Goal: Task Accomplishment & Management: Use online tool/utility

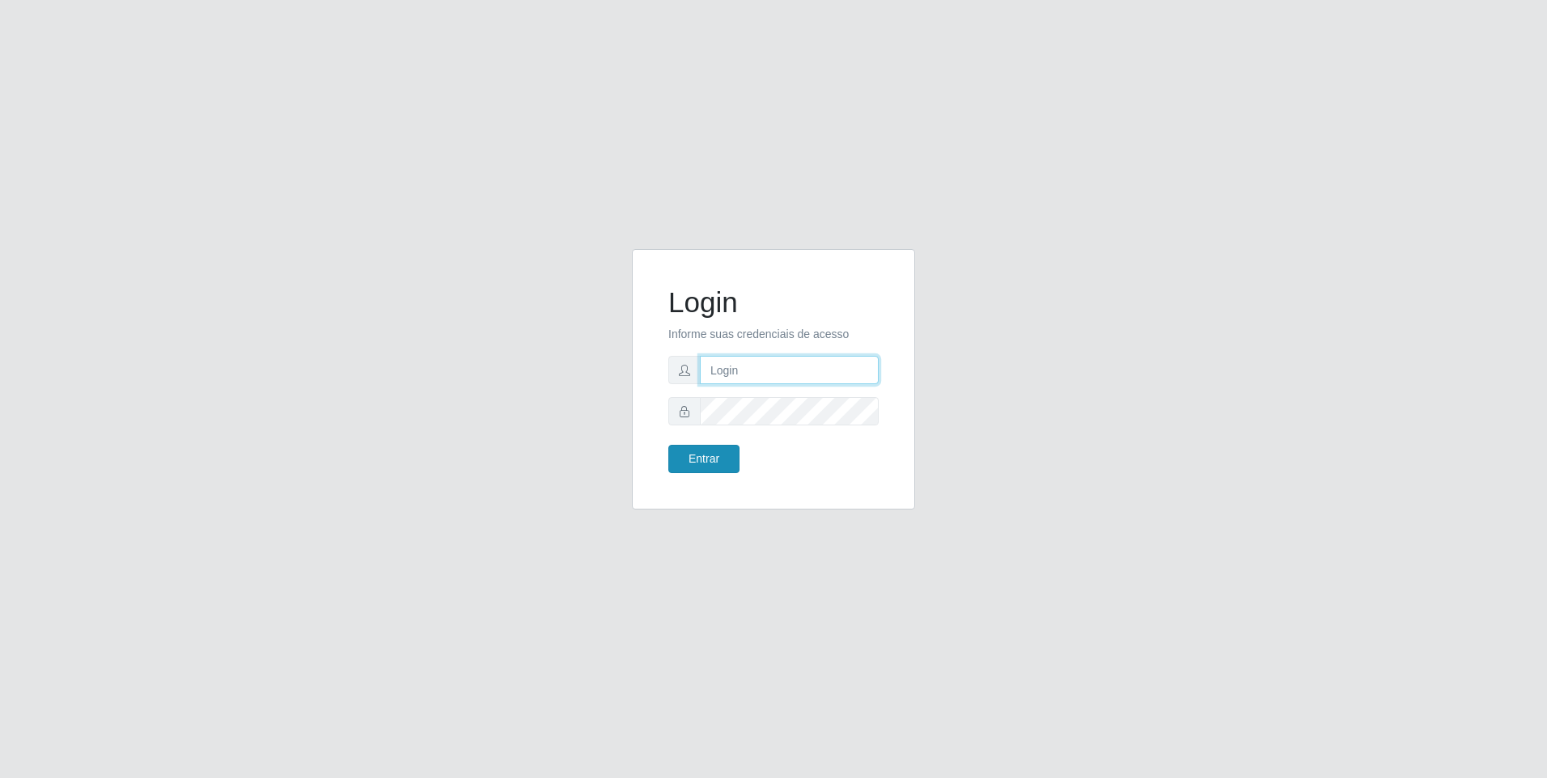
type input "[EMAIL_ADDRESS][DOMAIN_NAME]"
click at [707, 460] on button "Entrar" at bounding box center [703, 459] width 71 height 28
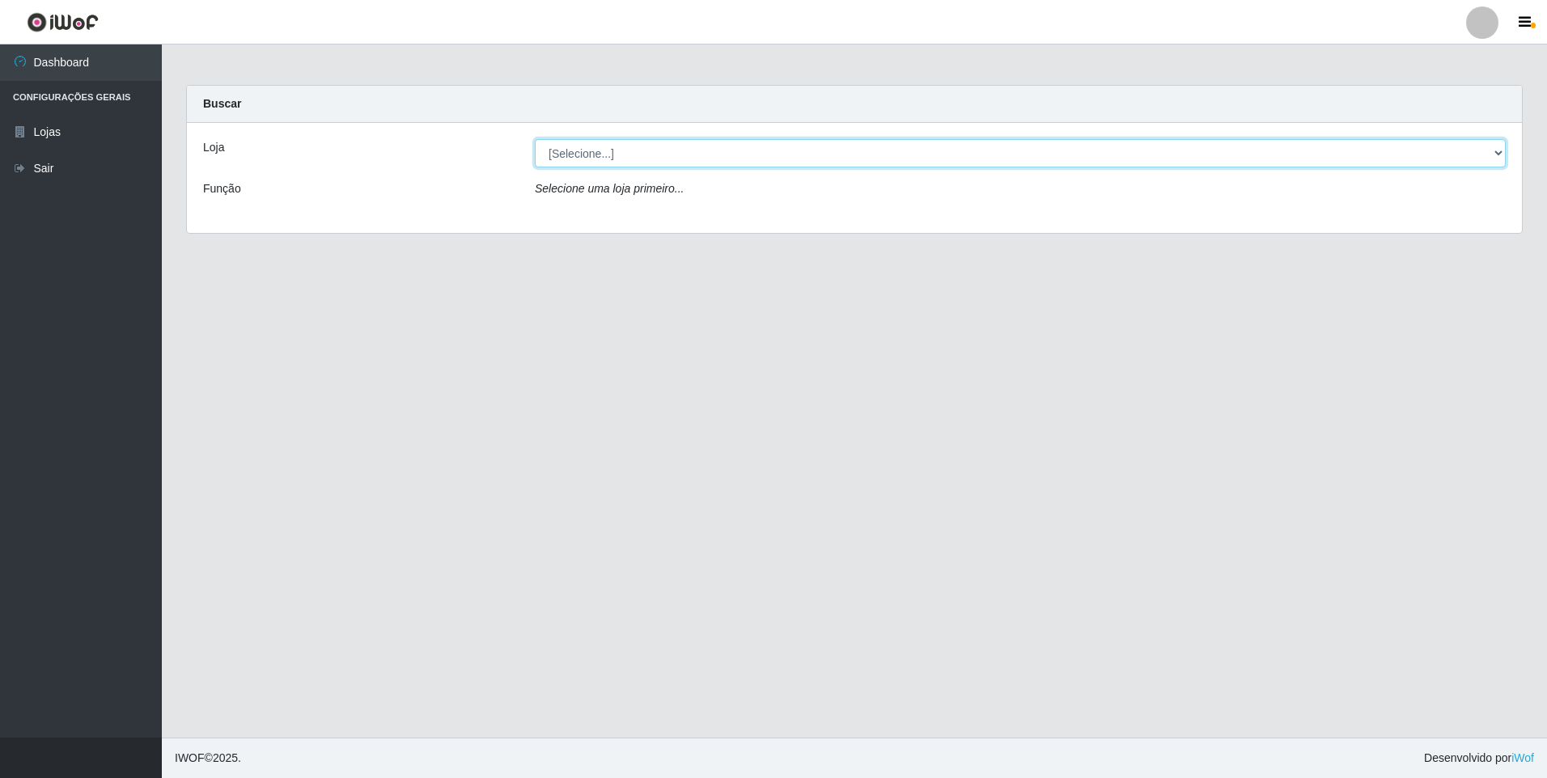
click at [714, 150] on select "[Selecione...] [GEOGRAPHIC_DATA] - [GEOGRAPHIC_DATA]" at bounding box center [1020, 153] width 971 height 28
select select "432"
click at [535, 139] on select "[Selecione...] [GEOGRAPHIC_DATA] - [GEOGRAPHIC_DATA]" at bounding box center [1020, 153] width 971 height 28
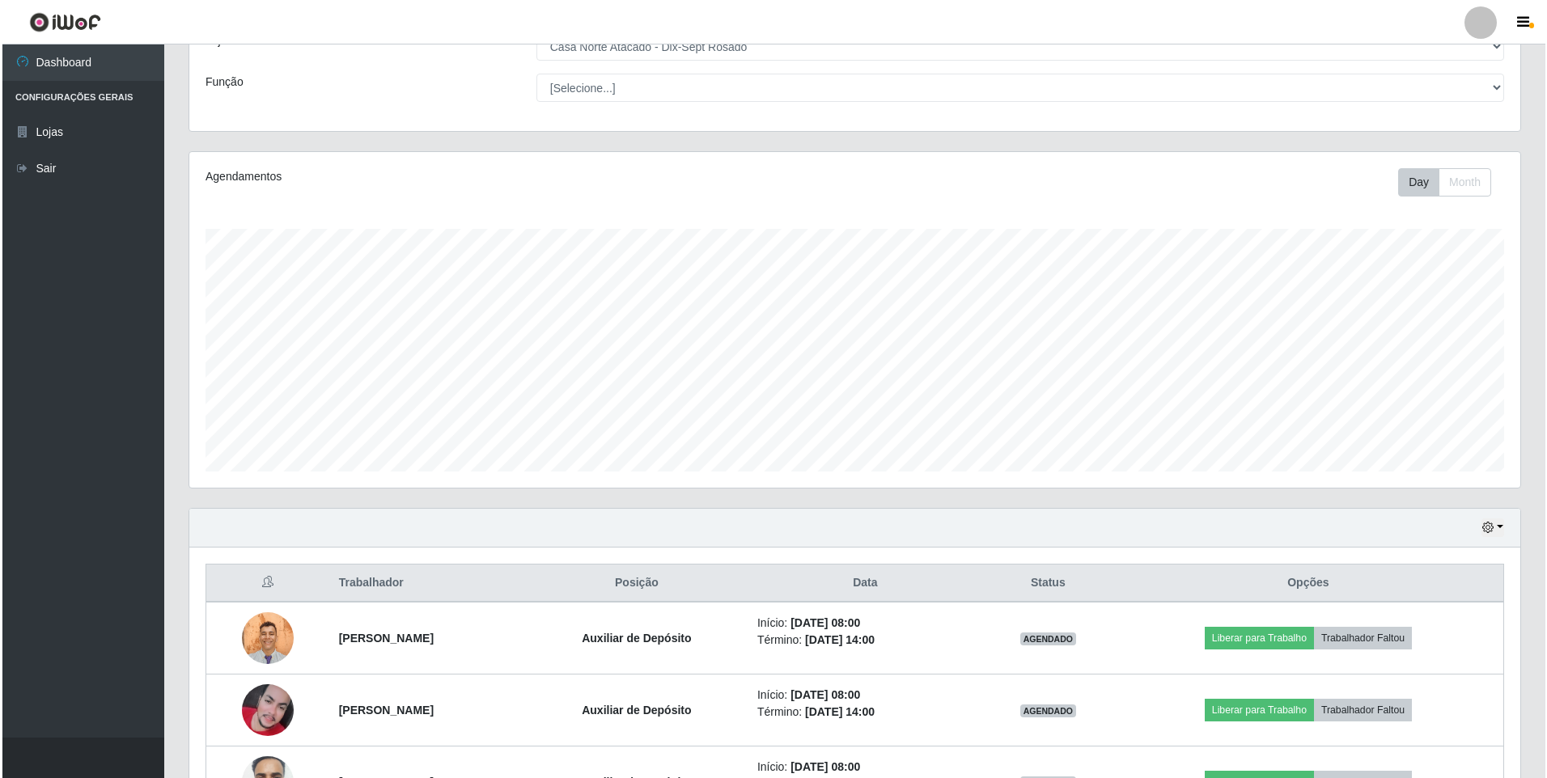
scroll to position [224, 0]
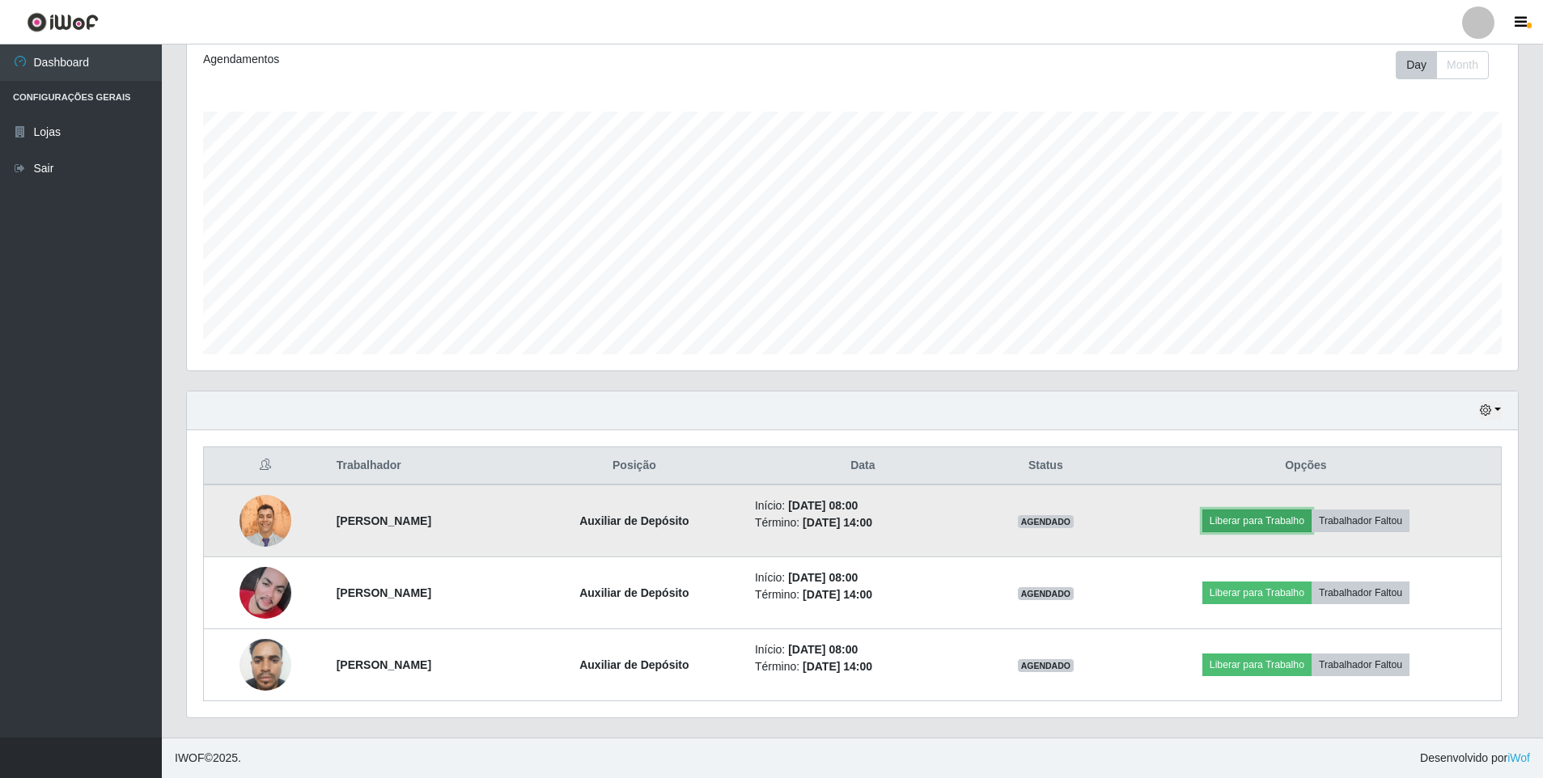
click at [1283, 513] on button "Liberar para Trabalho" at bounding box center [1256, 521] width 109 height 23
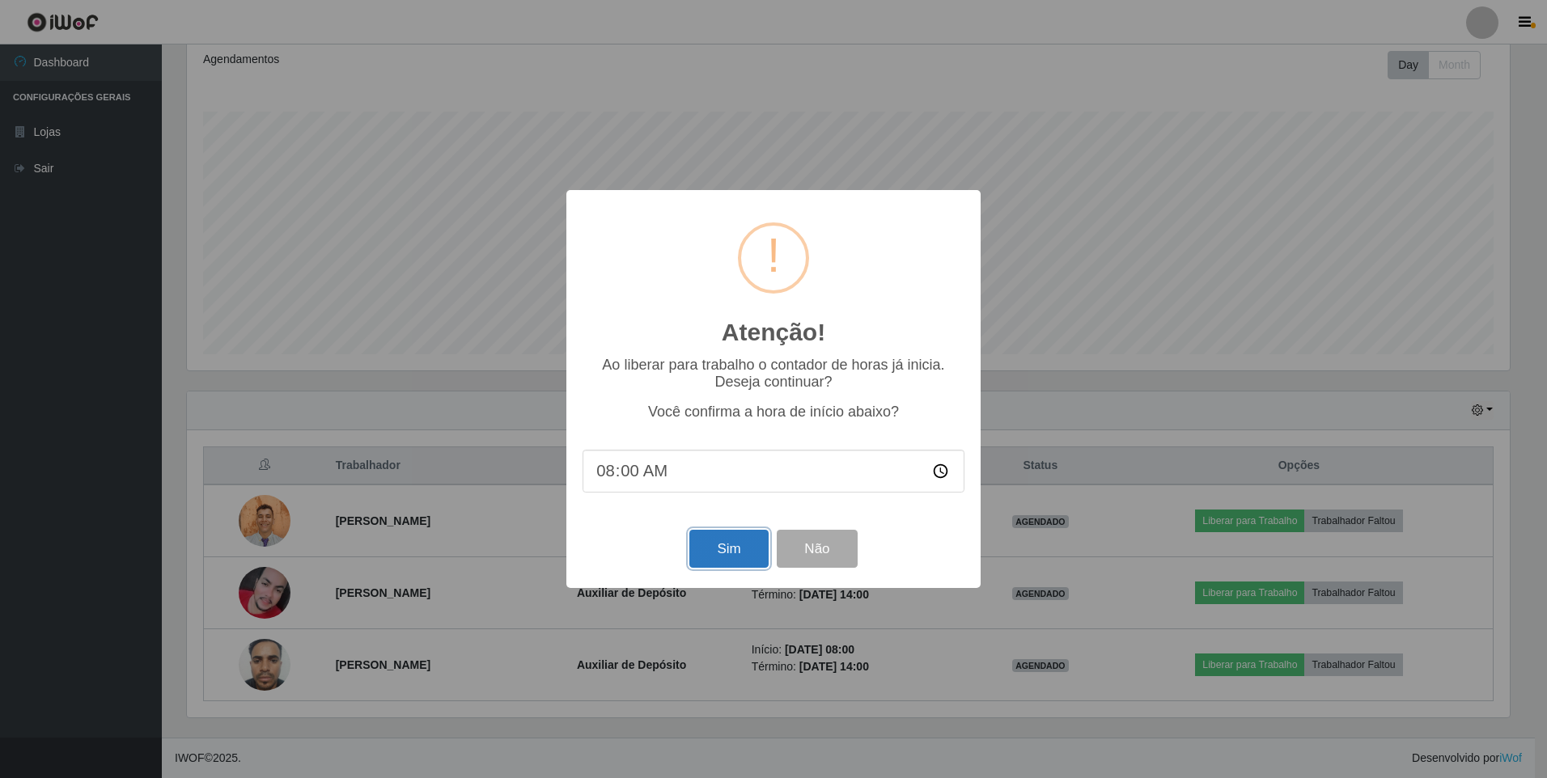
click at [706, 555] on button "Sim" at bounding box center [728, 549] width 78 height 38
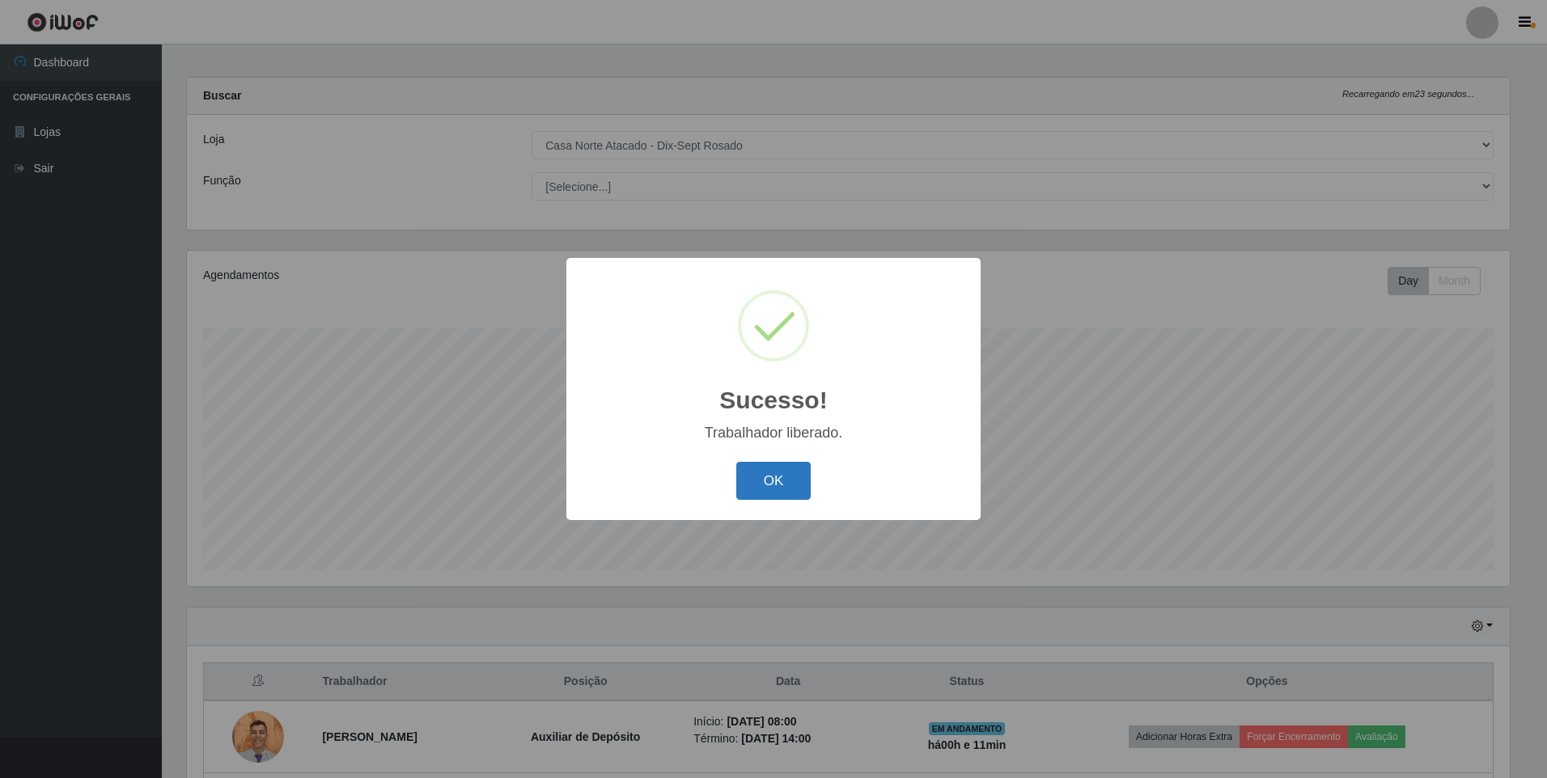
click at [778, 476] on button "OK" at bounding box center [773, 481] width 75 height 38
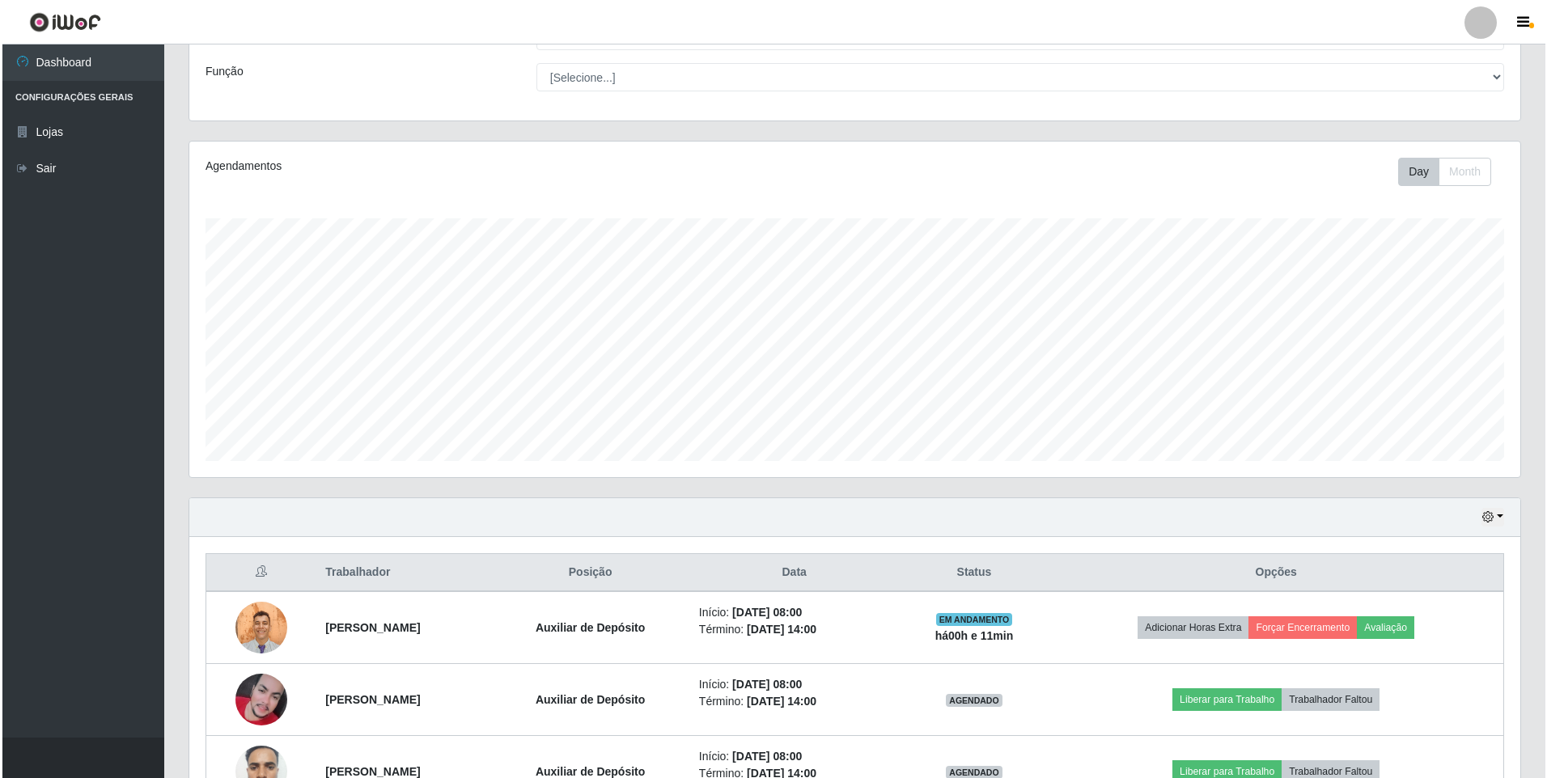
scroll to position [224, 0]
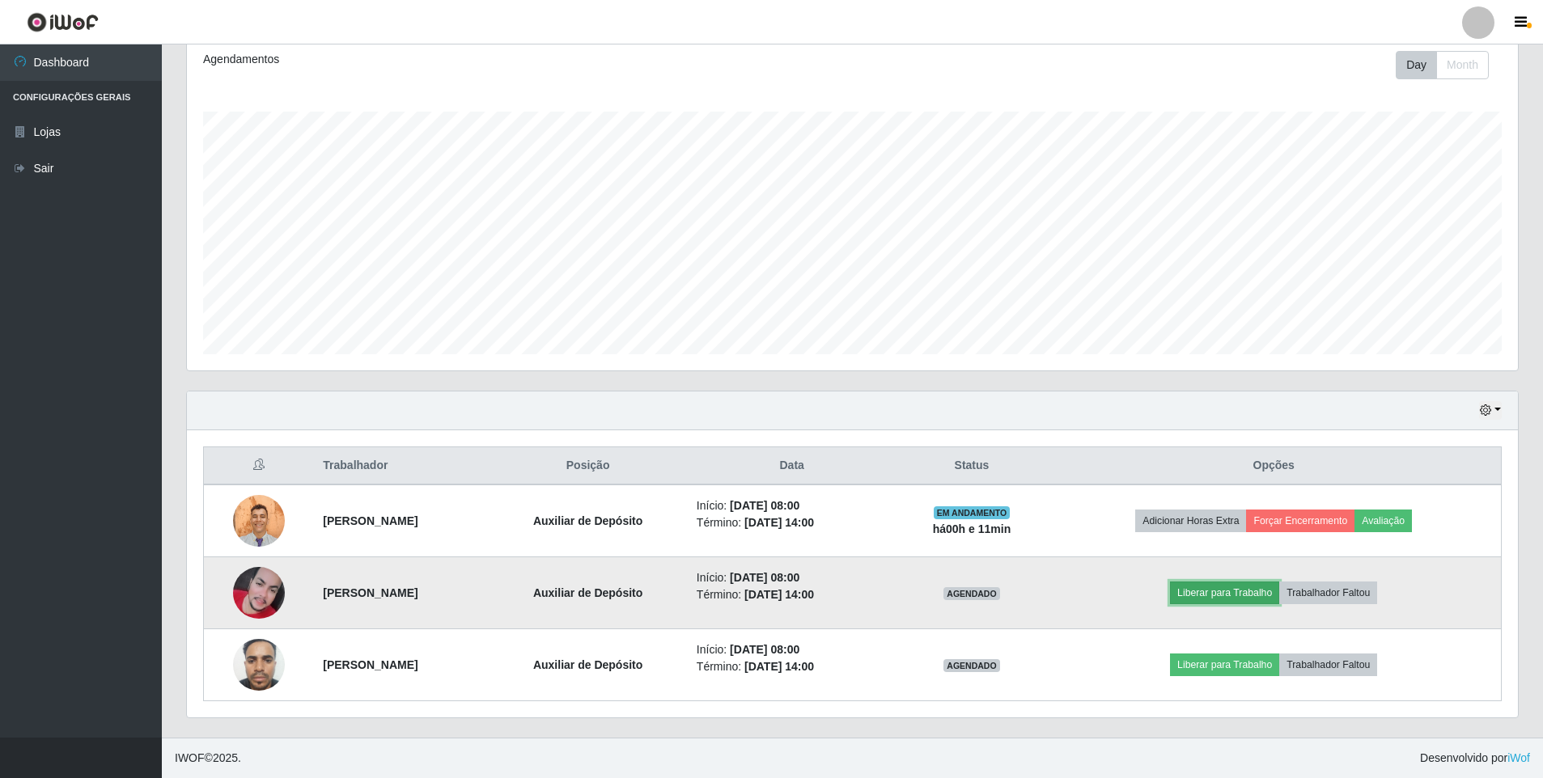
click at [1268, 598] on button "Liberar para Trabalho" at bounding box center [1224, 593] width 109 height 23
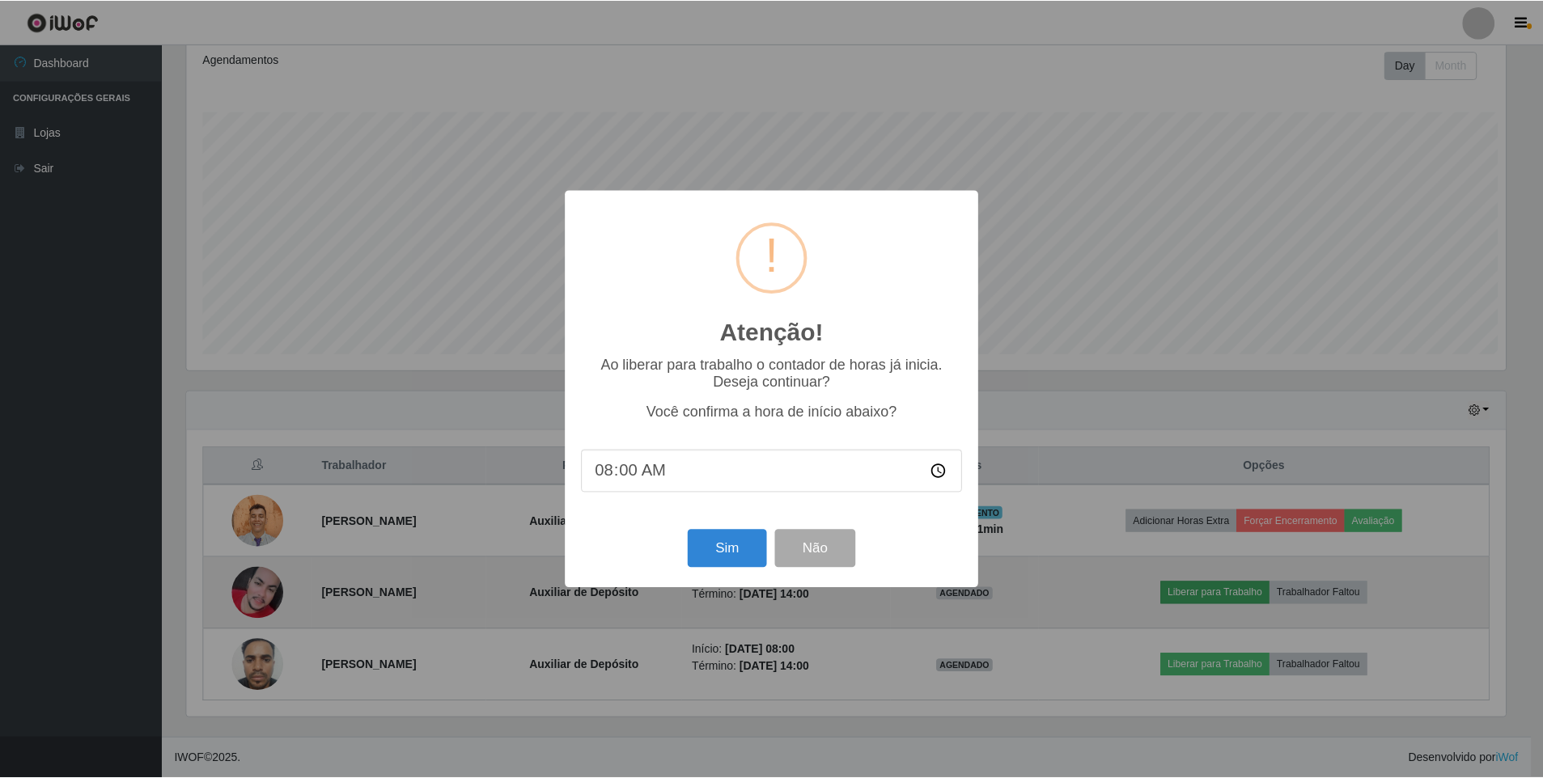
scroll to position [336, 1323]
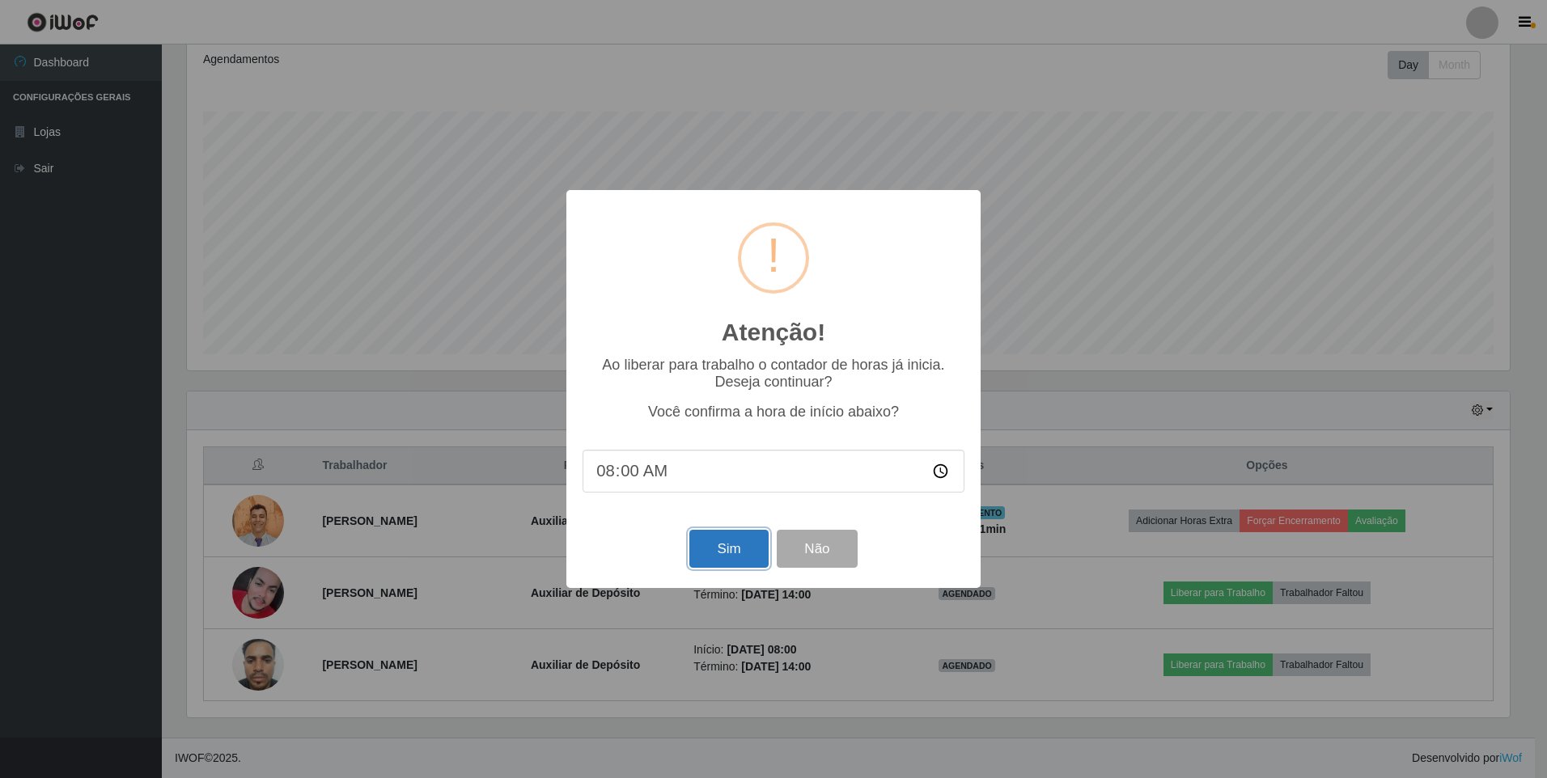
click at [691, 554] on button "Sim" at bounding box center [728, 549] width 78 height 38
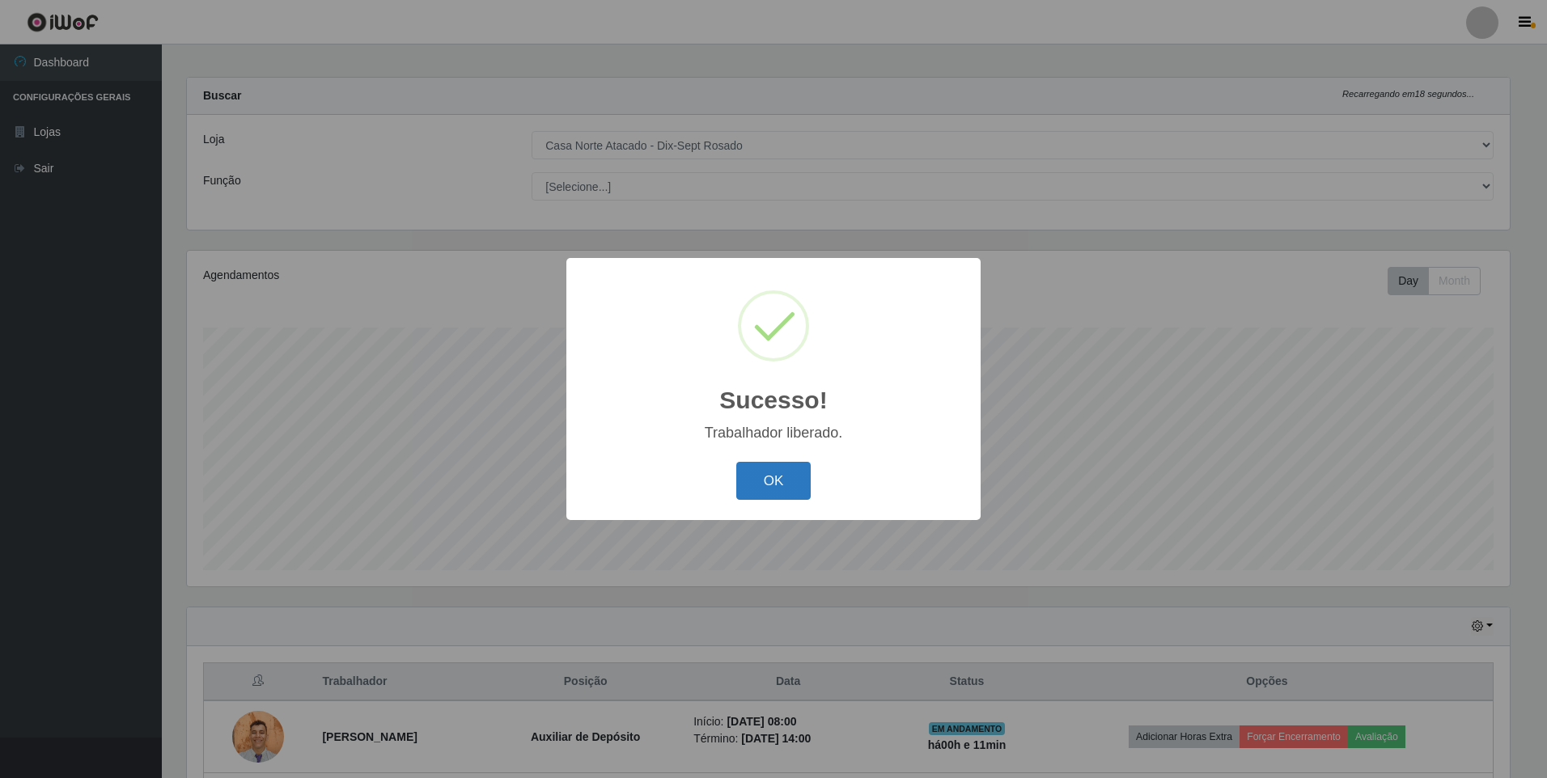
click at [801, 471] on button "OK" at bounding box center [773, 481] width 75 height 38
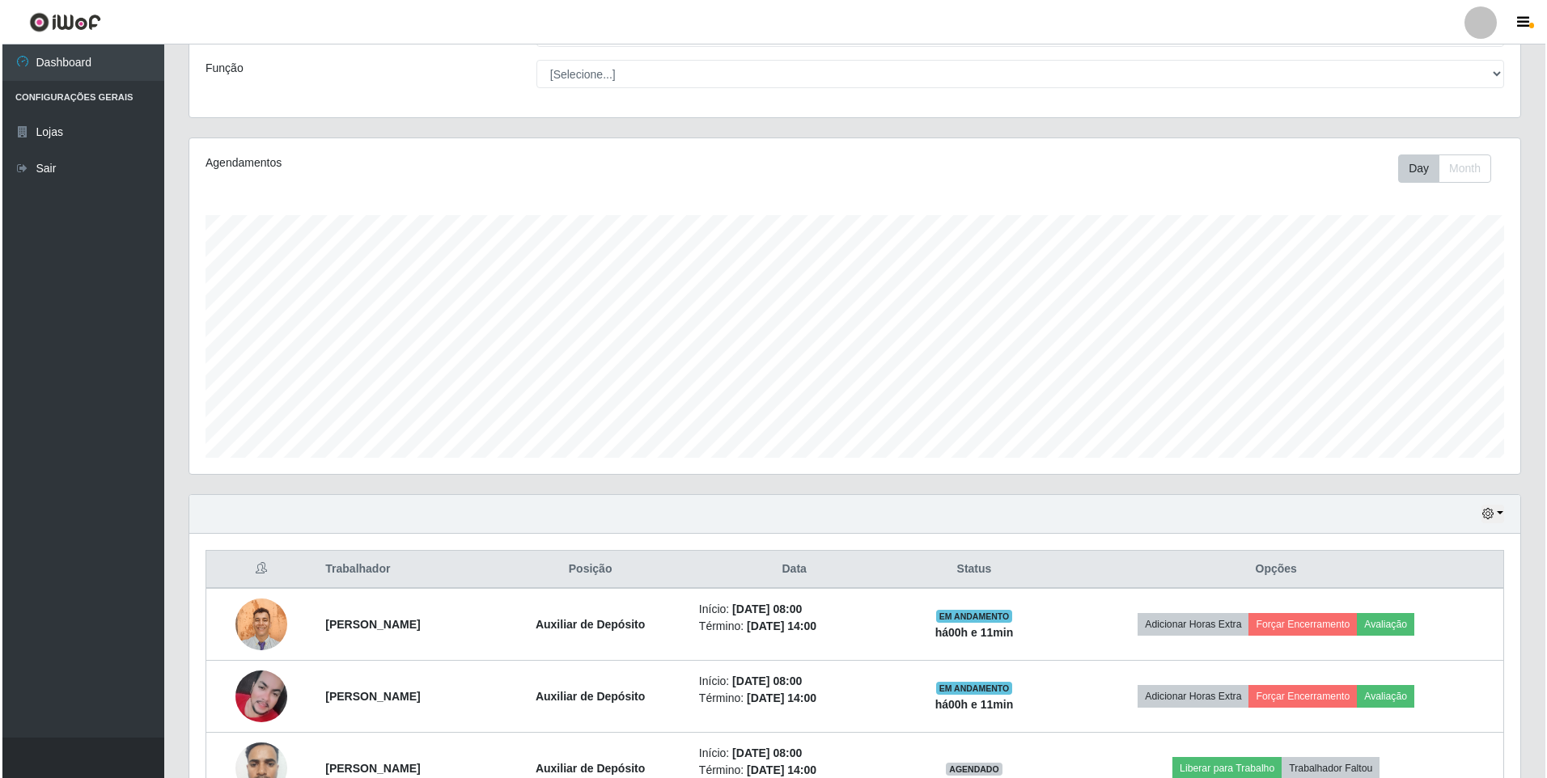
scroll to position [224, 0]
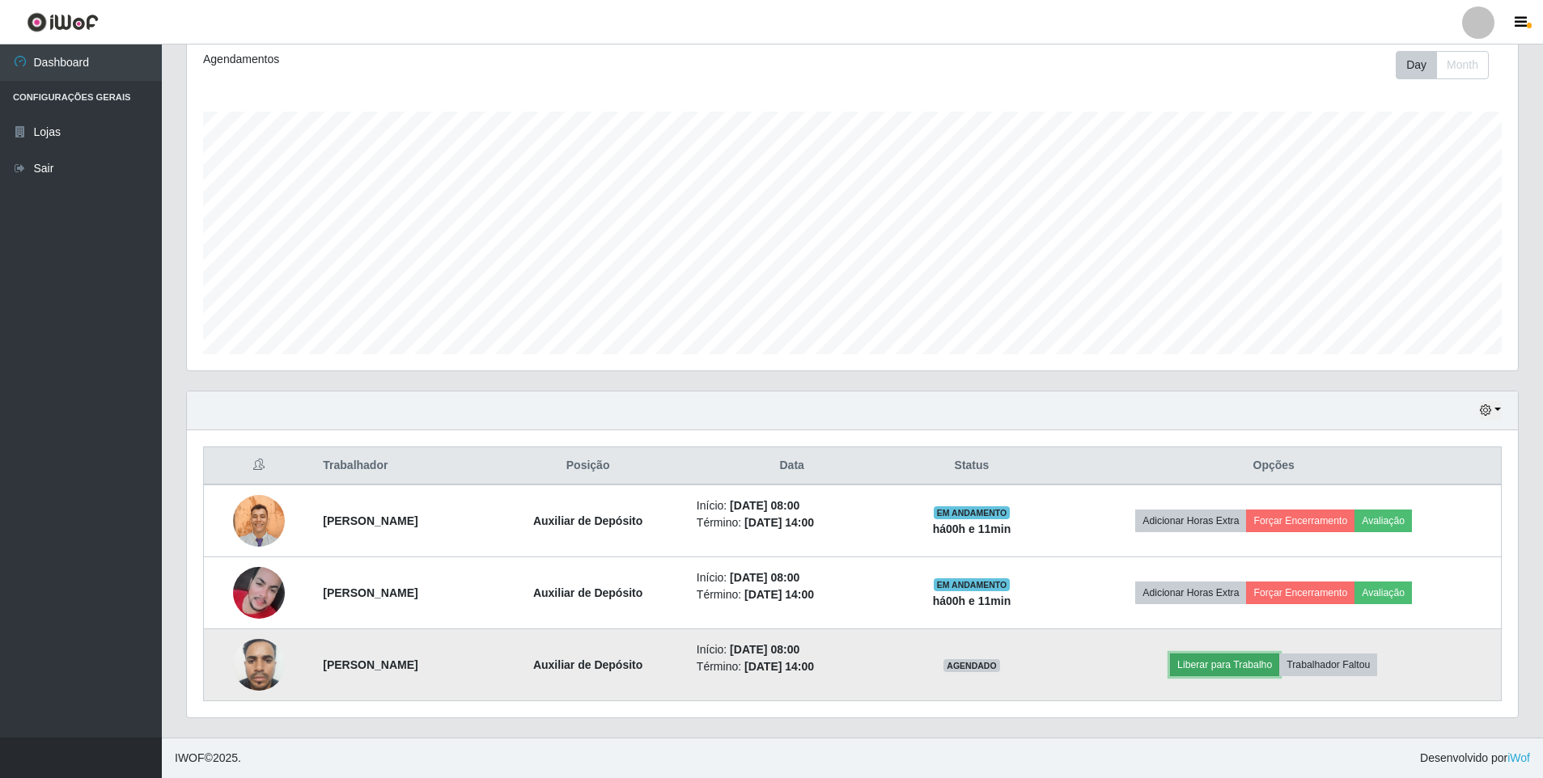
click at [1279, 663] on button "Liberar para Trabalho" at bounding box center [1224, 665] width 109 height 23
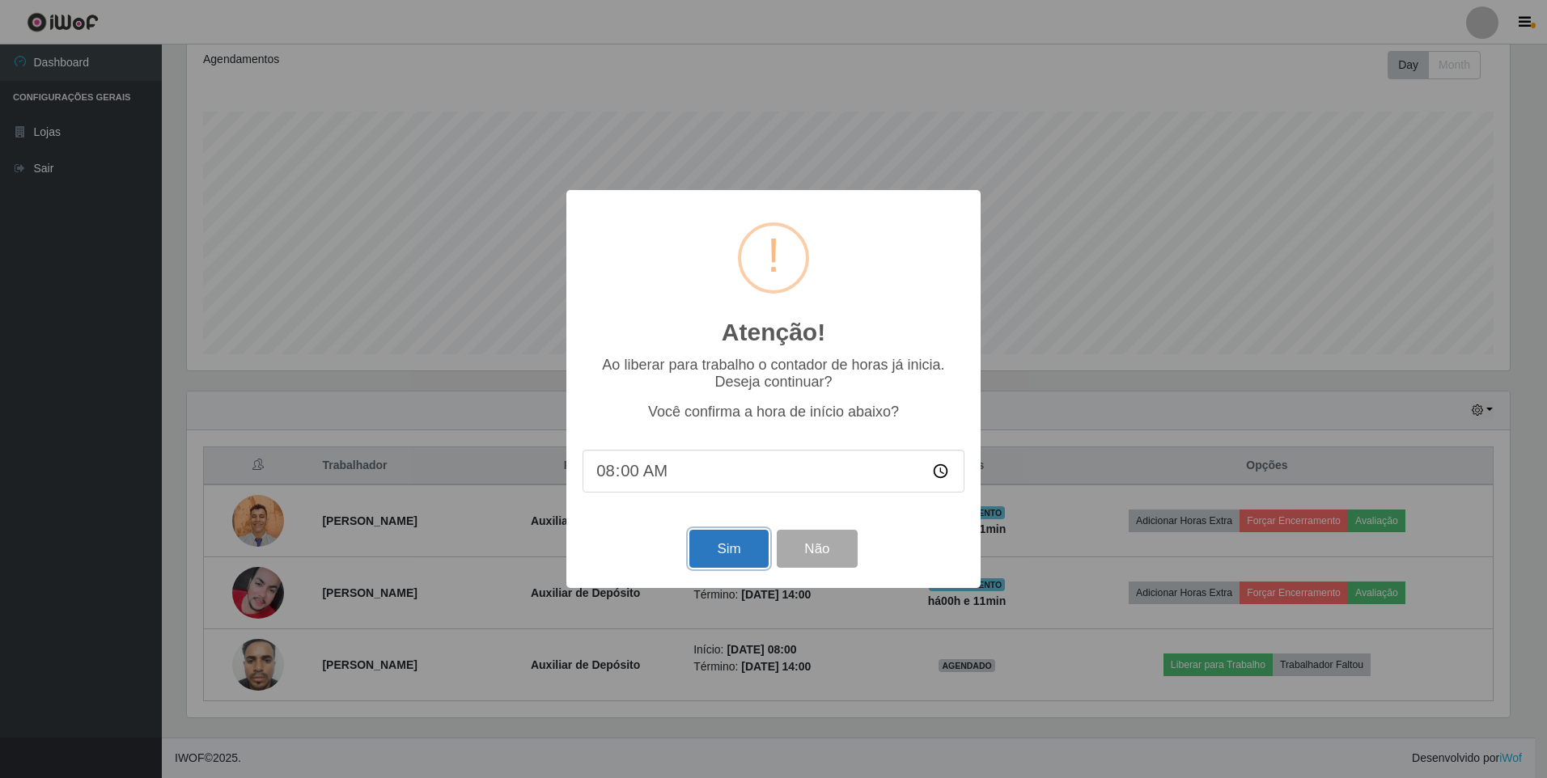
click at [733, 557] on button "Sim" at bounding box center [728, 549] width 78 height 38
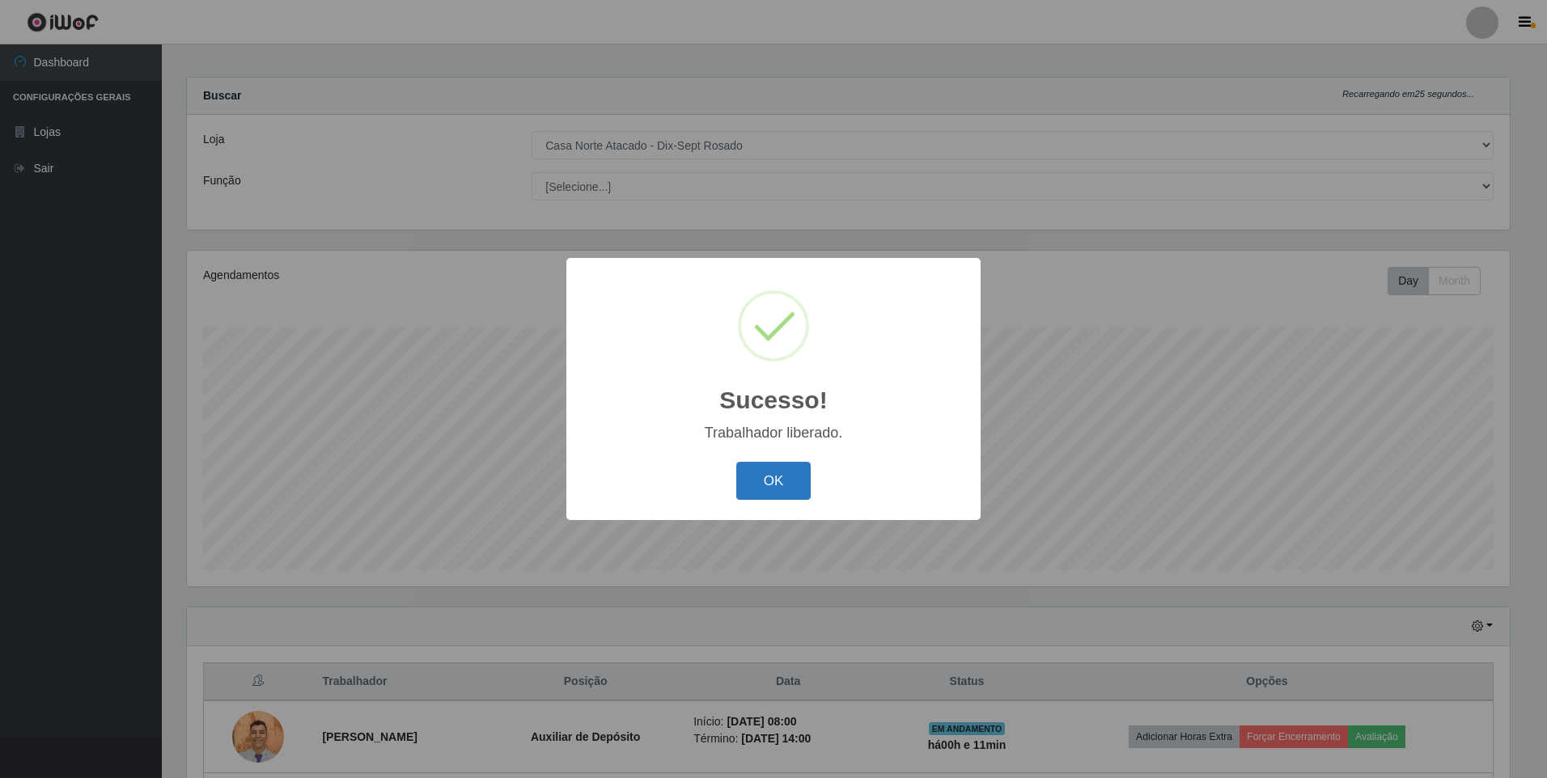
click at [765, 471] on button "OK" at bounding box center [773, 481] width 75 height 38
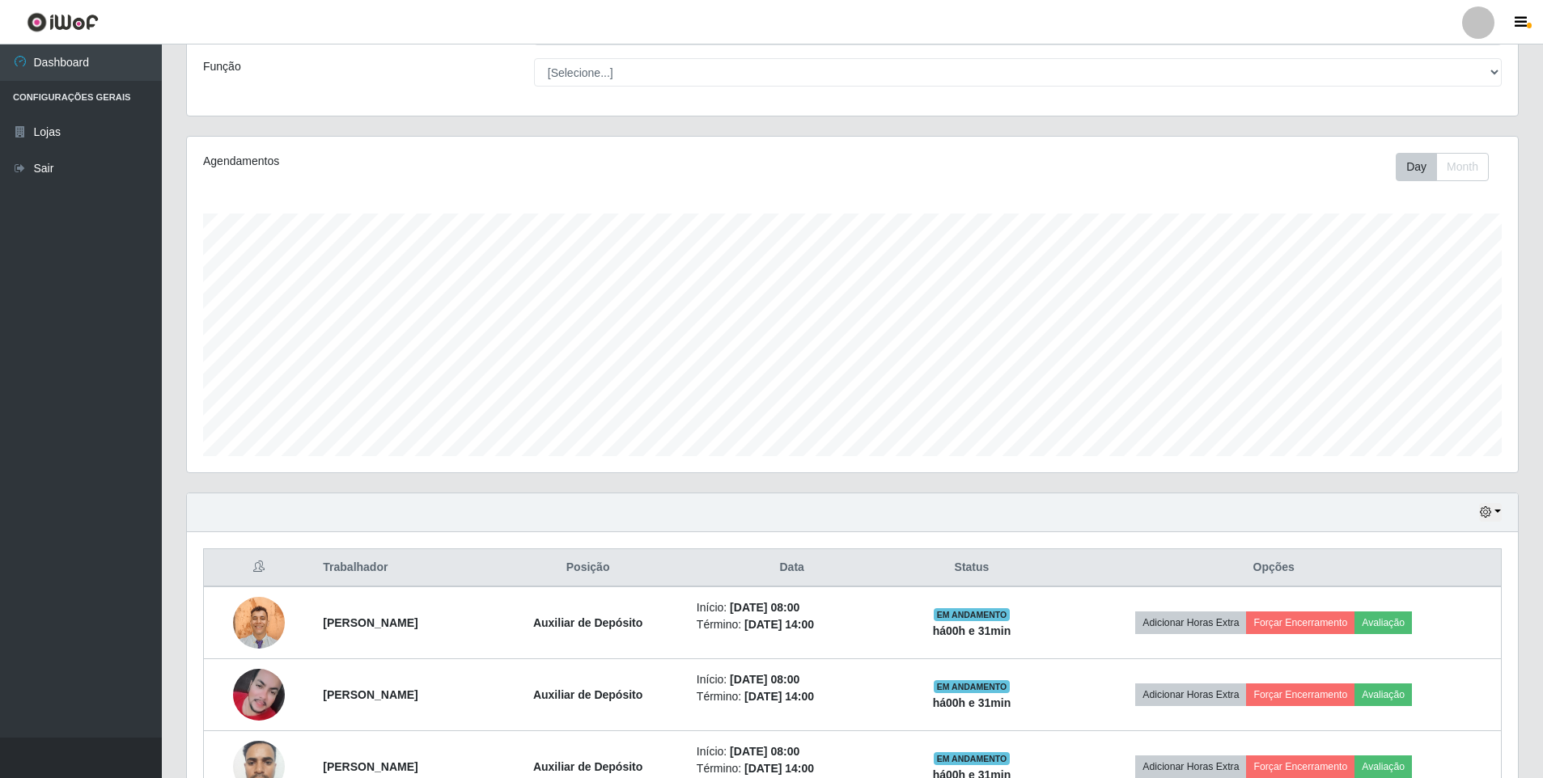
scroll to position [224, 0]
